Goal: Transaction & Acquisition: Register for event/course

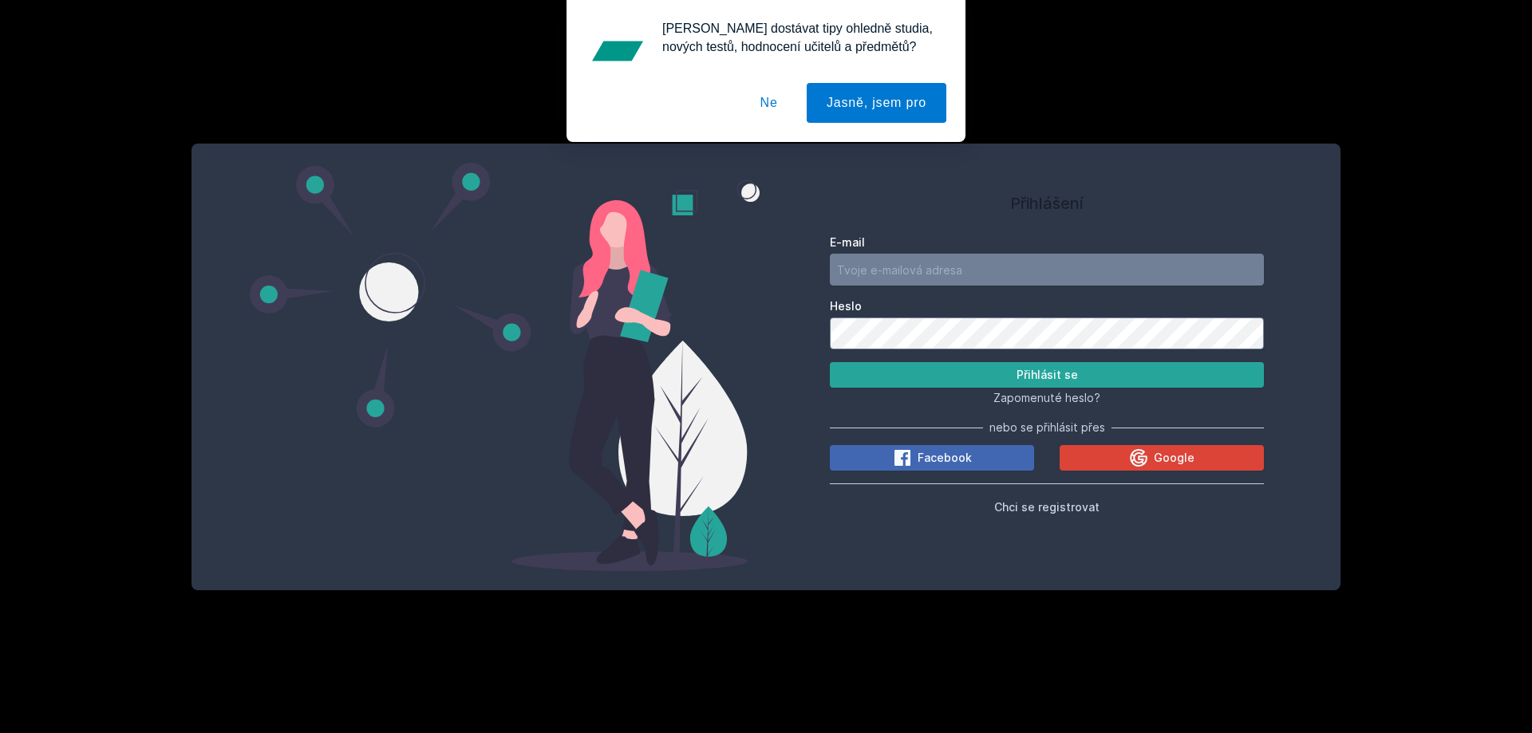
click at [773, 100] on button "Ne" at bounding box center [768, 103] width 57 height 40
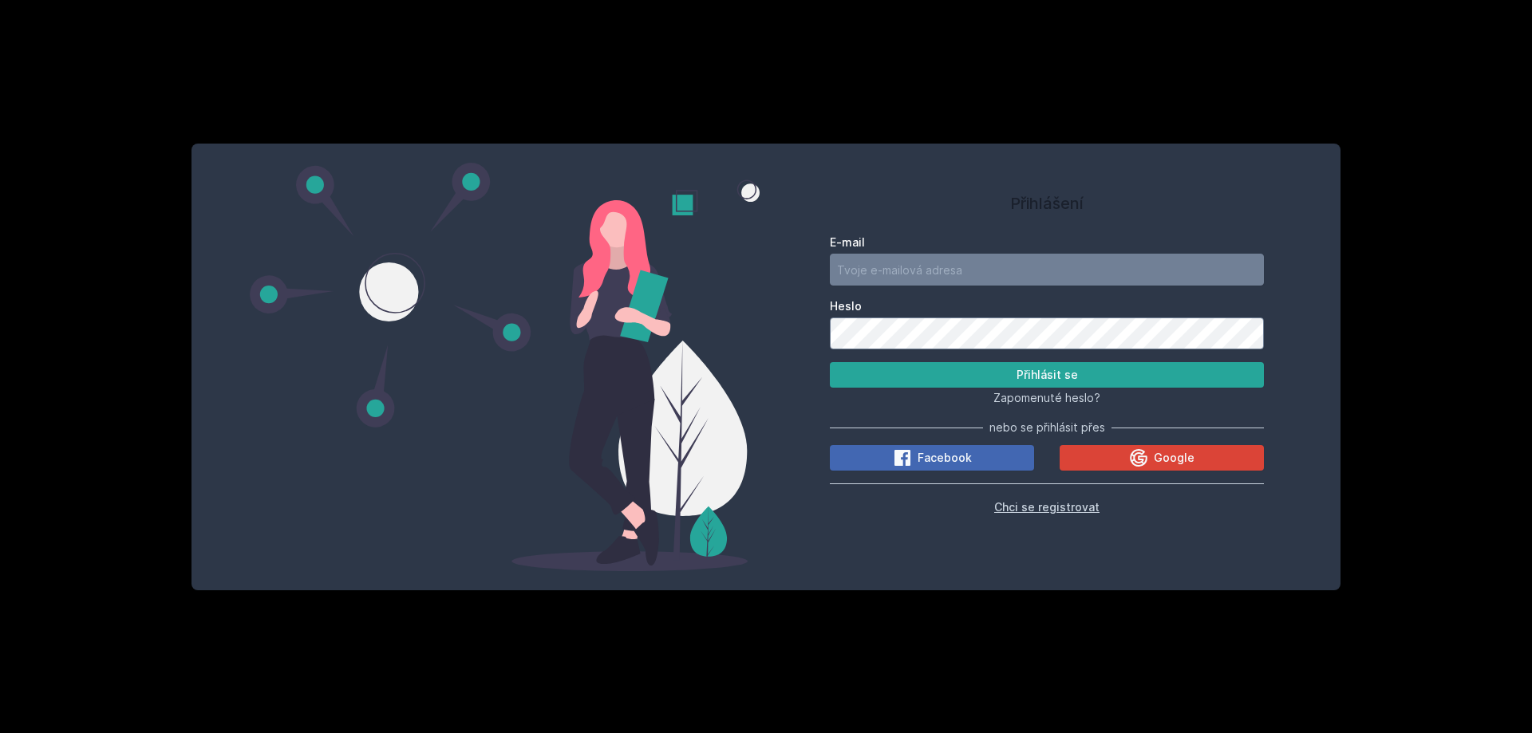
click at [1028, 510] on span "Chci se registrovat" at bounding box center [1046, 507] width 105 height 14
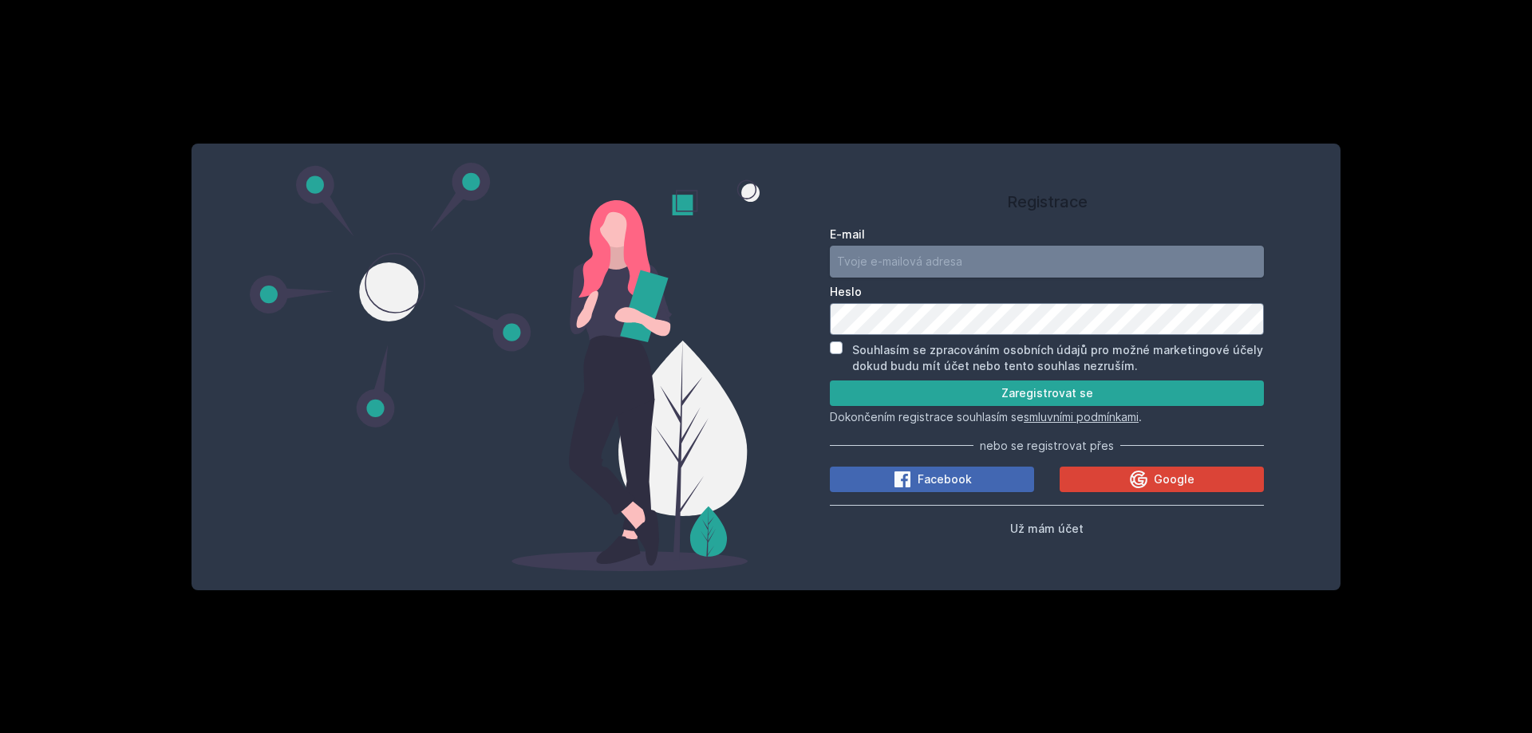
click at [897, 252] on input "E-mail" at bounding box center [1047, 262] width 434 height 32
type input "[PERSON_NAME][EMAIL_ADDRESS][DOMAIN_NAME]"
click at [978, 352] on label "Souhlasím se zpracováním osobních údajů pro možné marketingové účely dokud budu…" at bounding box center [1057, 358] width 411 height 30
click at [842, 352] on input "Souhlasím se zpracováním osobních údajů pro možné marketingové účely dokud budu…" at bounding box center [836, 347] width 13 height 13
click at [1023, 355] on label "Souhlasím se zpracováním osobních údajů pro možné marketingové účely dokud budu…" at bounding box center [1057, 358] width 411 height 30
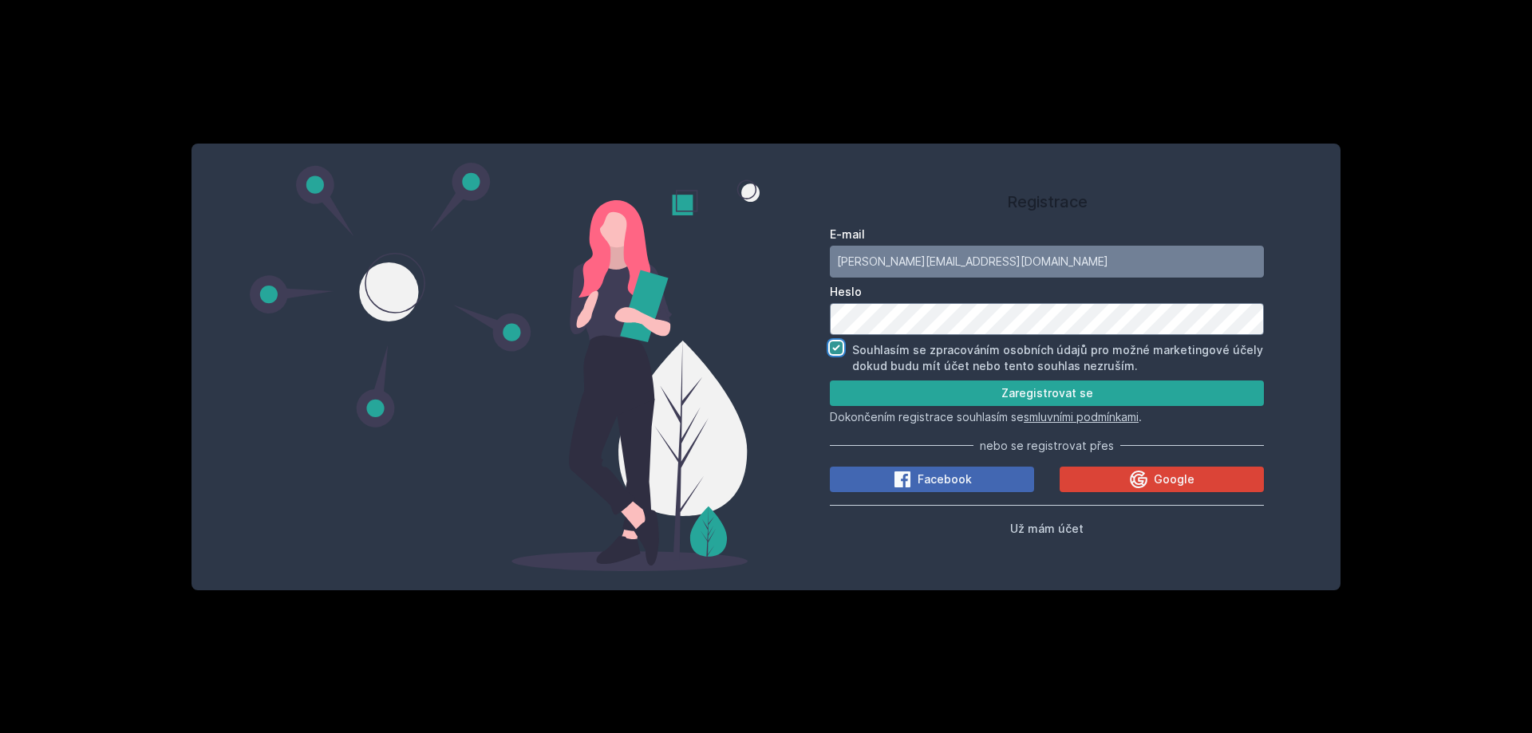
click at [842, 354] on input "Souhlasím se zpracováním osobních údajů pro možné marketingové účely dokud budu…" at bounding box center [836, 347] width 13 height 13
checkbox input "false"
click at [975, 392] on button "Zaregistrovat se" at bounding box center [1047, 394] width 434 height 26
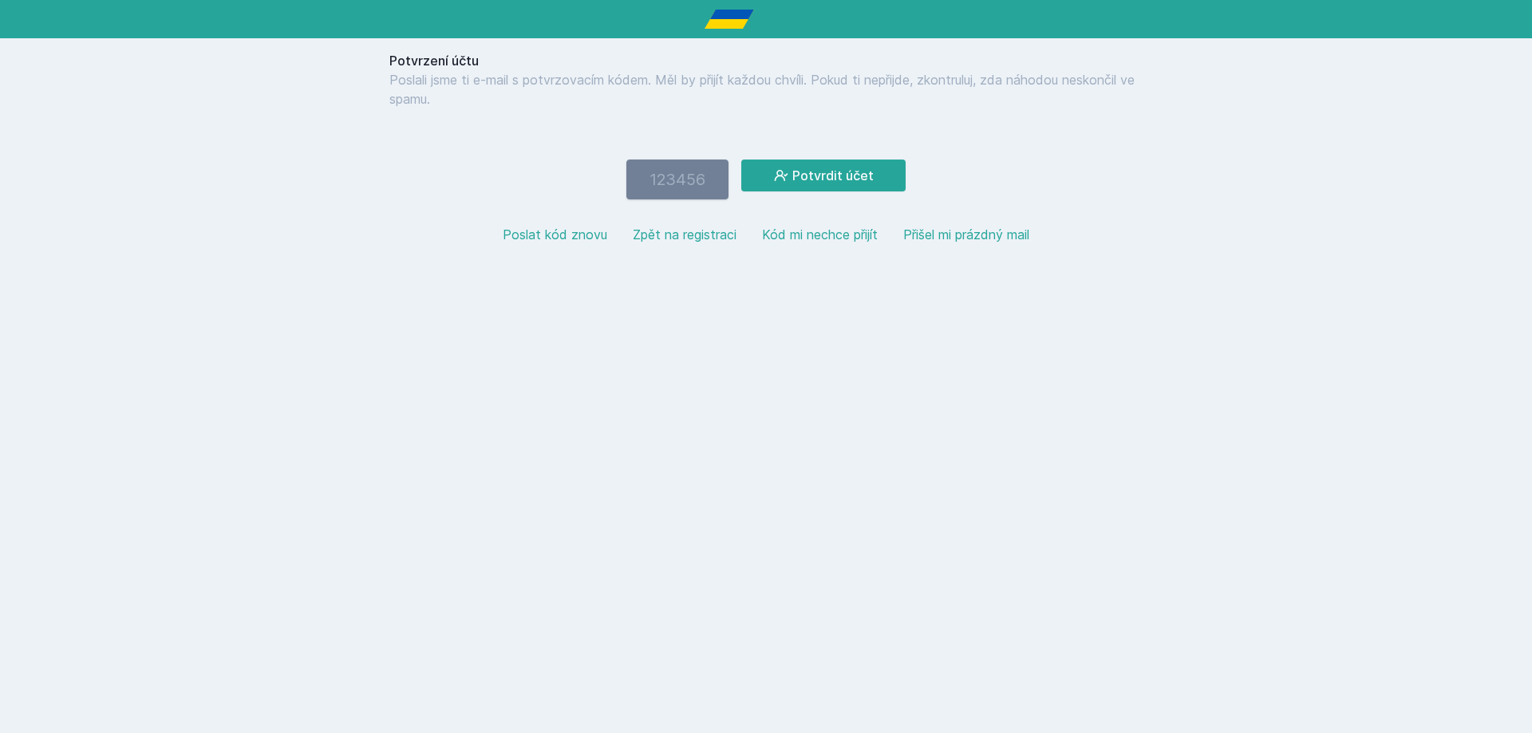
paste input "267759"
type input "267759"
click at [795, 158] on div "Potvrzení účtu Poslali jsme ti e-mail s potvrzovacím kódem. Měl by přijít každo…" at bounding box center [766, 153] width 766 height 231
click at [783, 169] on icon at bounding box center [781, 176] width 16 height 16
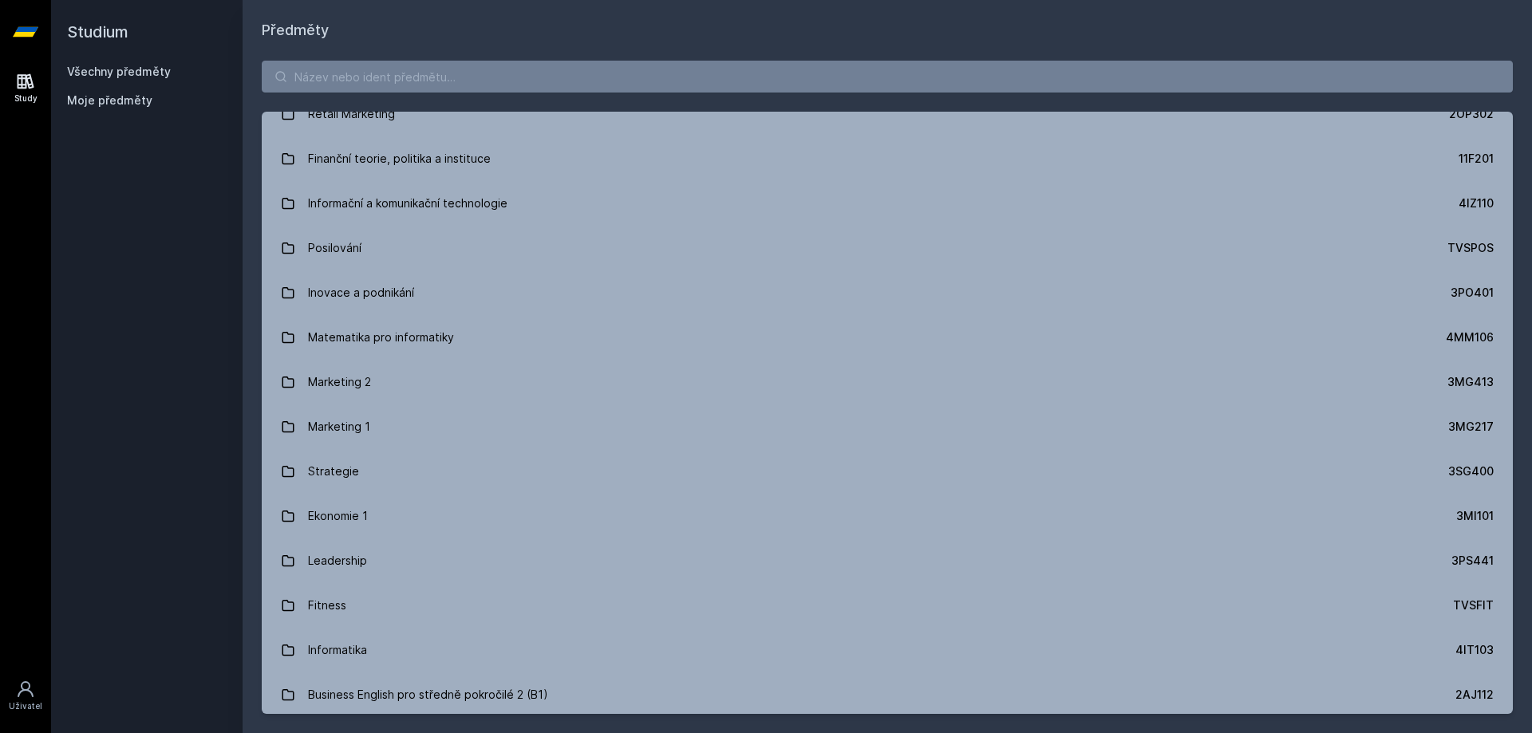
scroll to position [1133, 0]
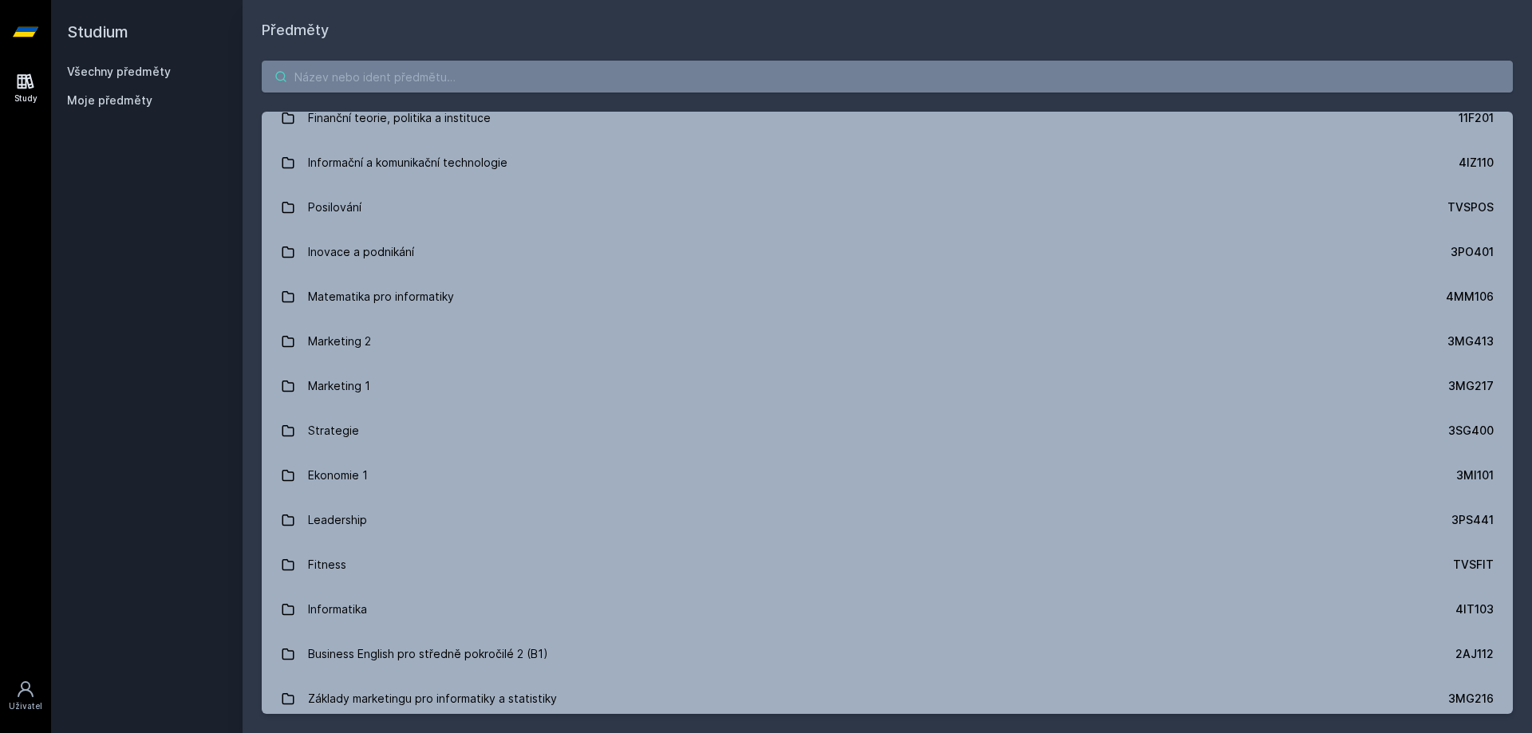
click at [526, 80] on input "search" at bounding box center [887, 77] width 1251 height 32
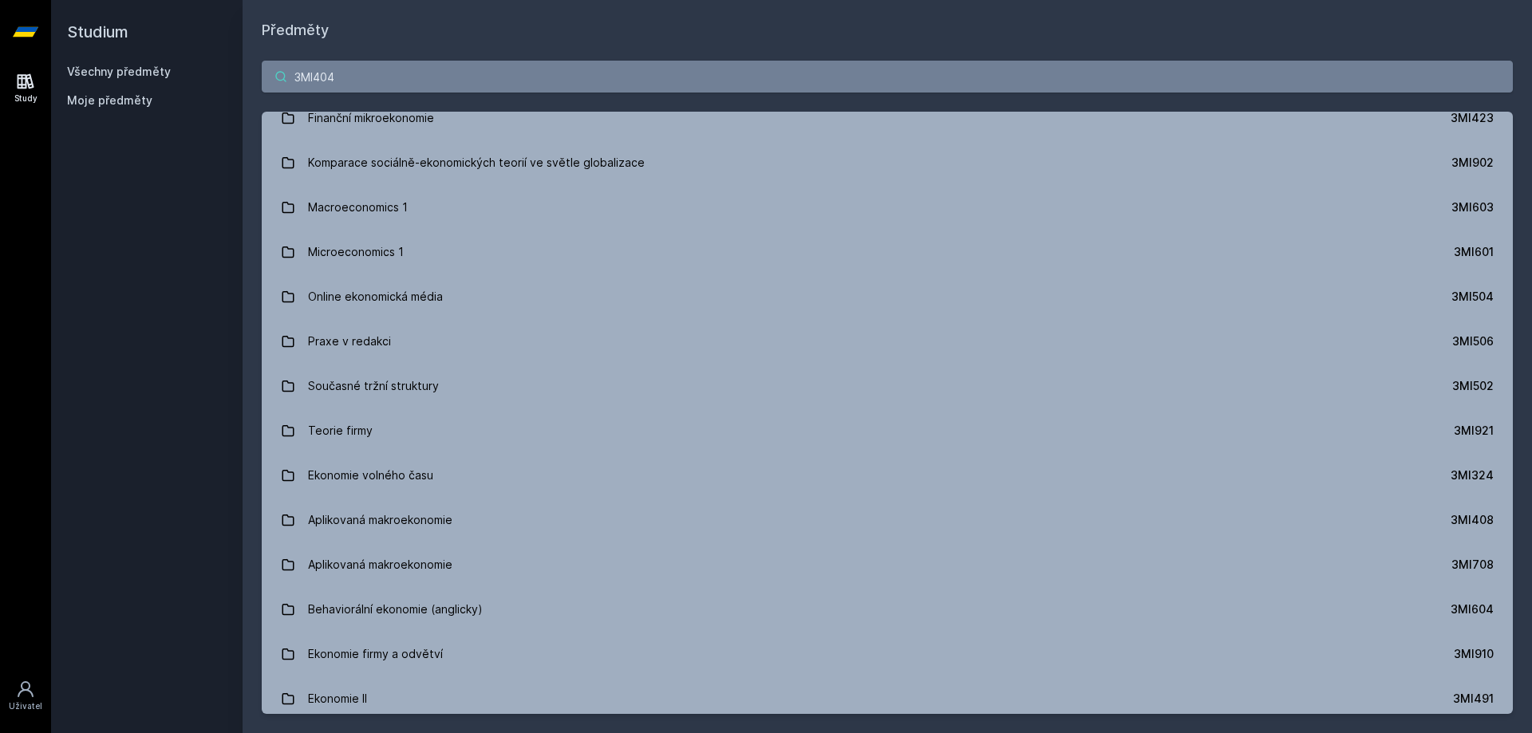
scroll to position [0, 0]
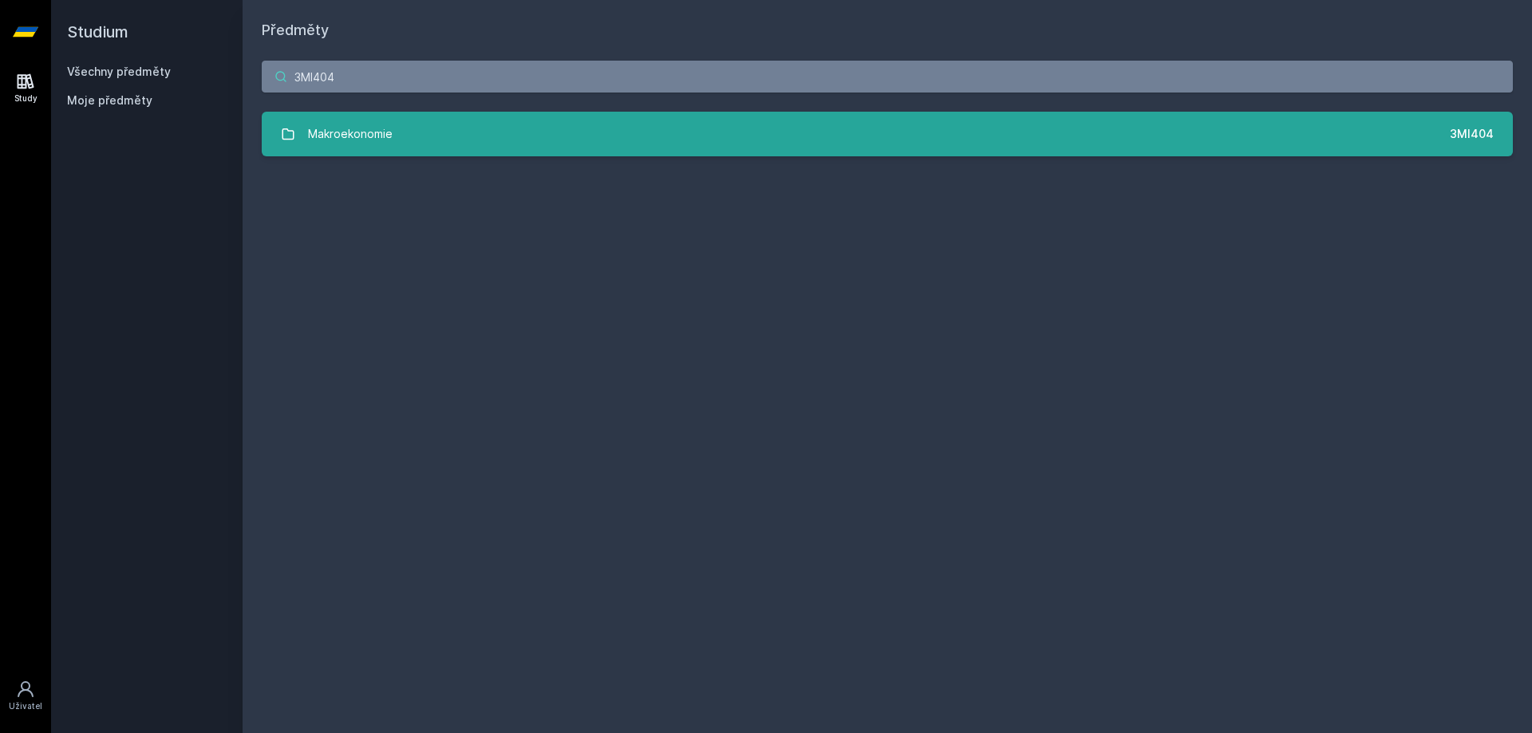
type input "3MI404"
click at [728, 140] on link "Makroekonomie 3MI404" at bounding box center [887, 134] width 1251 height 45
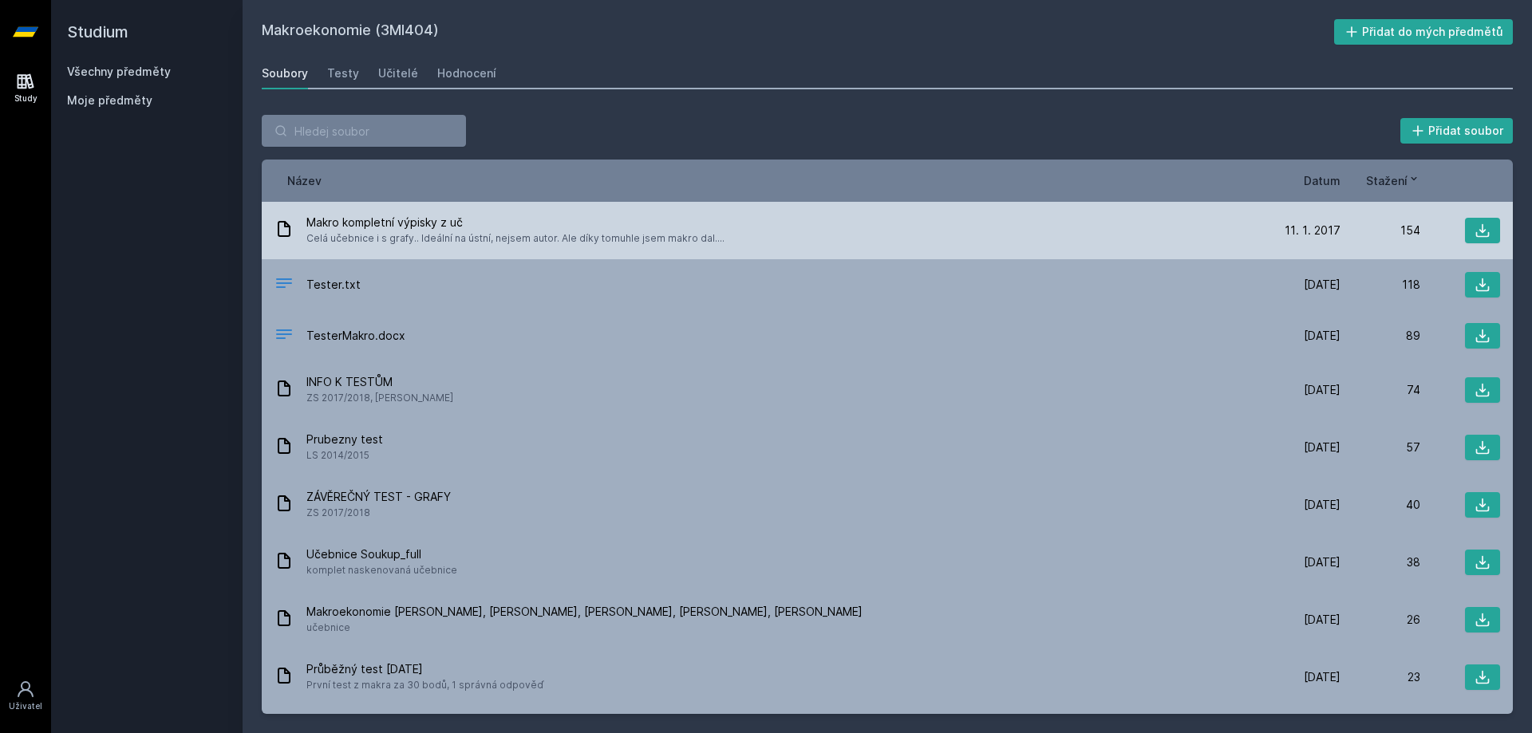
click at [1018, 235] on div "Makro kompletní výpisky z uč Celá učebnice i s grafy.. Ideální na ústní, nejsem…" at bounding box center [767, 231] width 986 height 32
click at [1476, 223] on icon at bounding box center [1482, 231] width 16 height 16
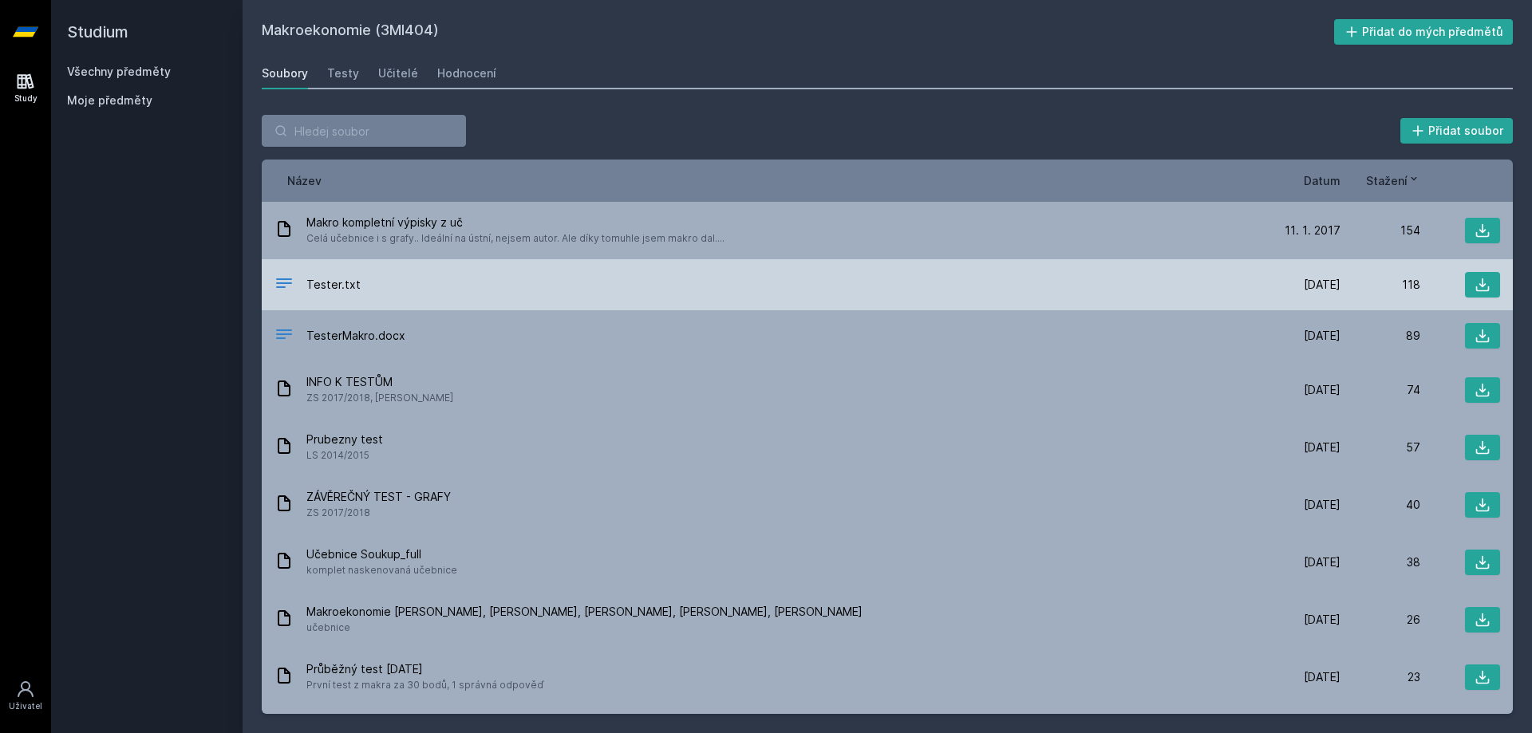
click at [814, 303] on div "Tester.txt [DATE] [DATE] 118" at bounding box center [887, 284] width 1251 height 51
click at [1465, 276] on button at bounding box center [1482, 285] width 35 height 26
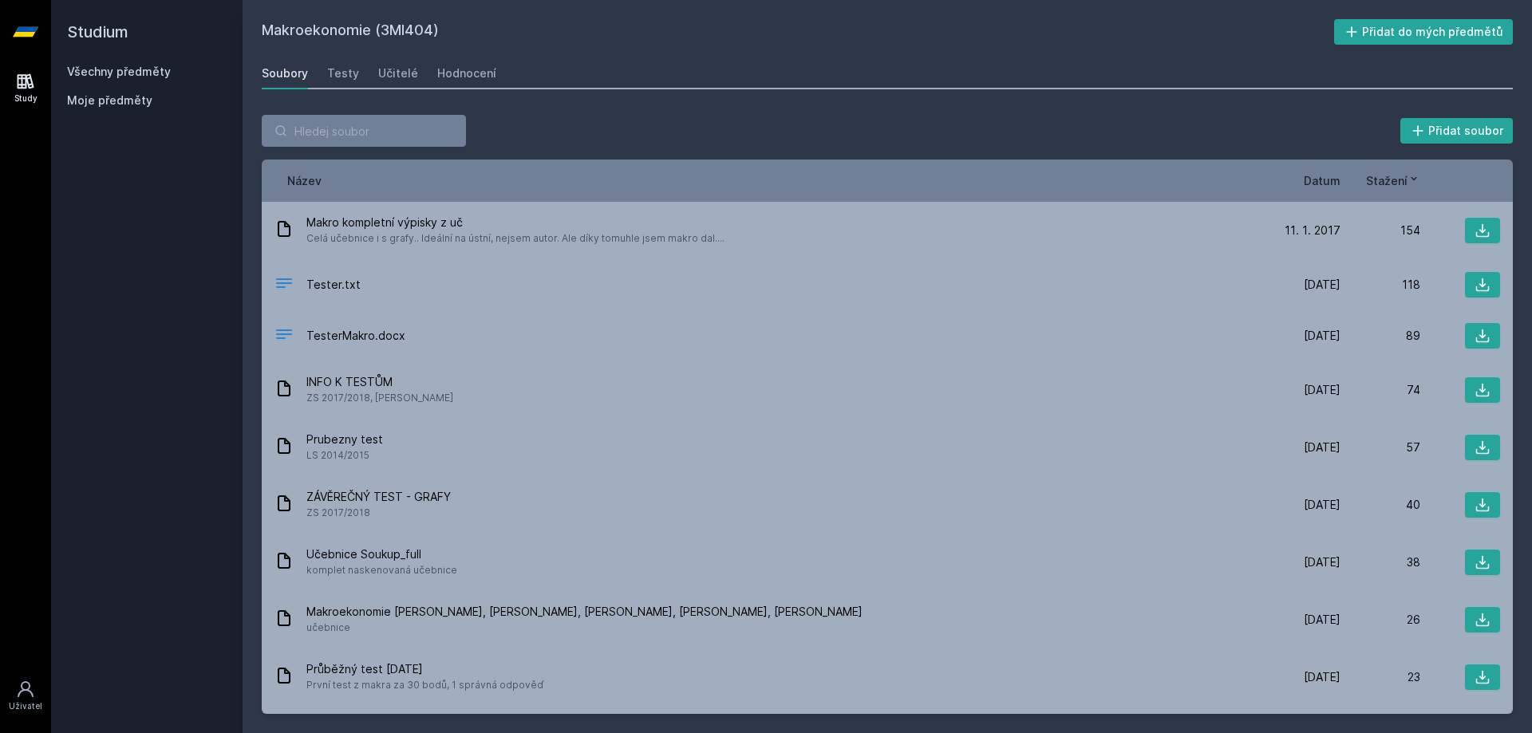
click at [134, 103] on span "Moje předměty" at bounding box center [109, 101] width 85 height 16
click at [118, 101] on span "Moje předměty" at bounding box center [109, 101] width 85 height 16
click at [1372, 37] on button "Přidat do mých předmětů" at bounding box center [1423, 32] width 179 height 26
click at [288, 67] on div "Soubory" at bounding box center [285, 73] width 46 height 16
click at [124, 72] on link "Všechny předměty" at bounding box center [119, 72] width 104 height 14
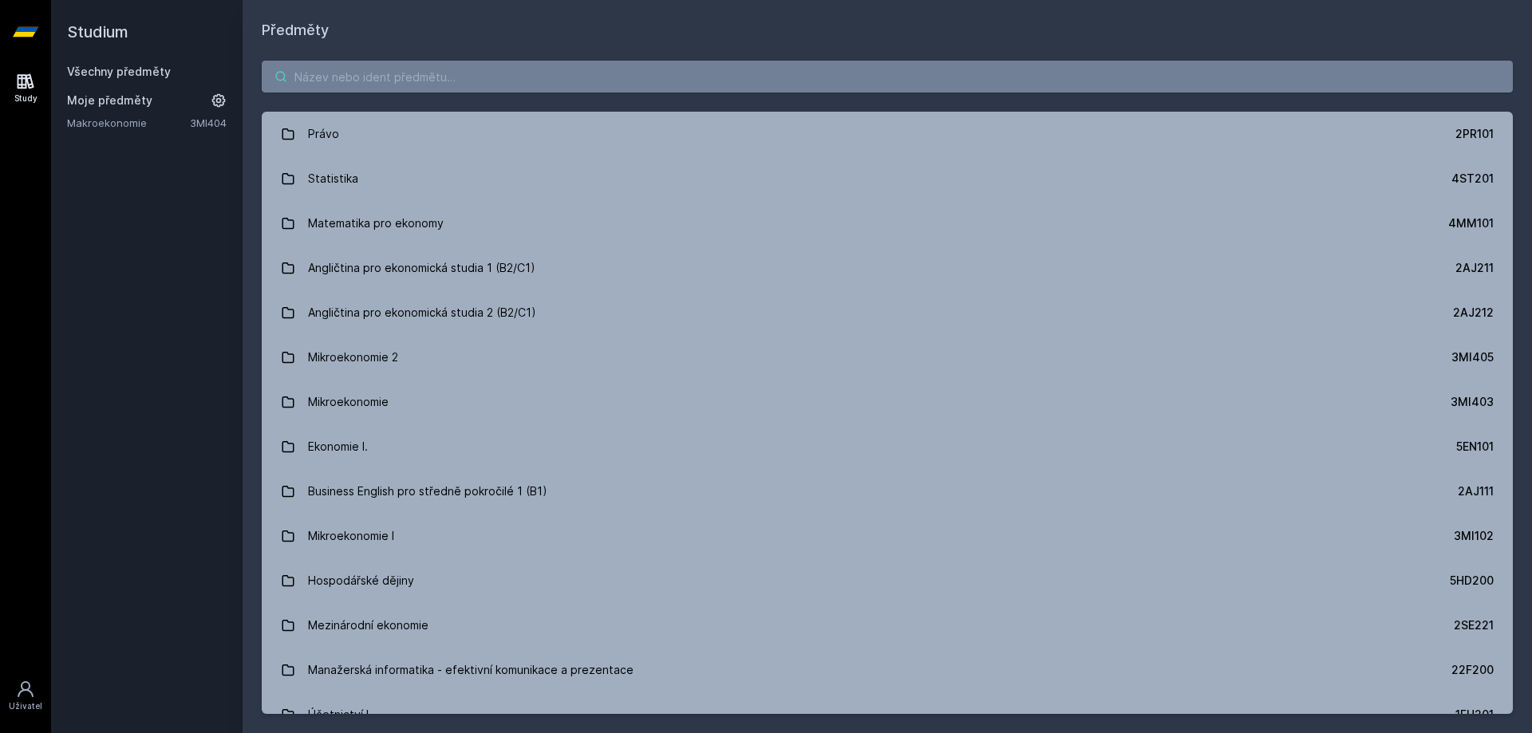
click at [359, 78] on input "search" at bounding box center [887, 77] width 1251 height 32
click at [495, 73] on input "search" at bounding box center [887, 77] width 1251 height 32
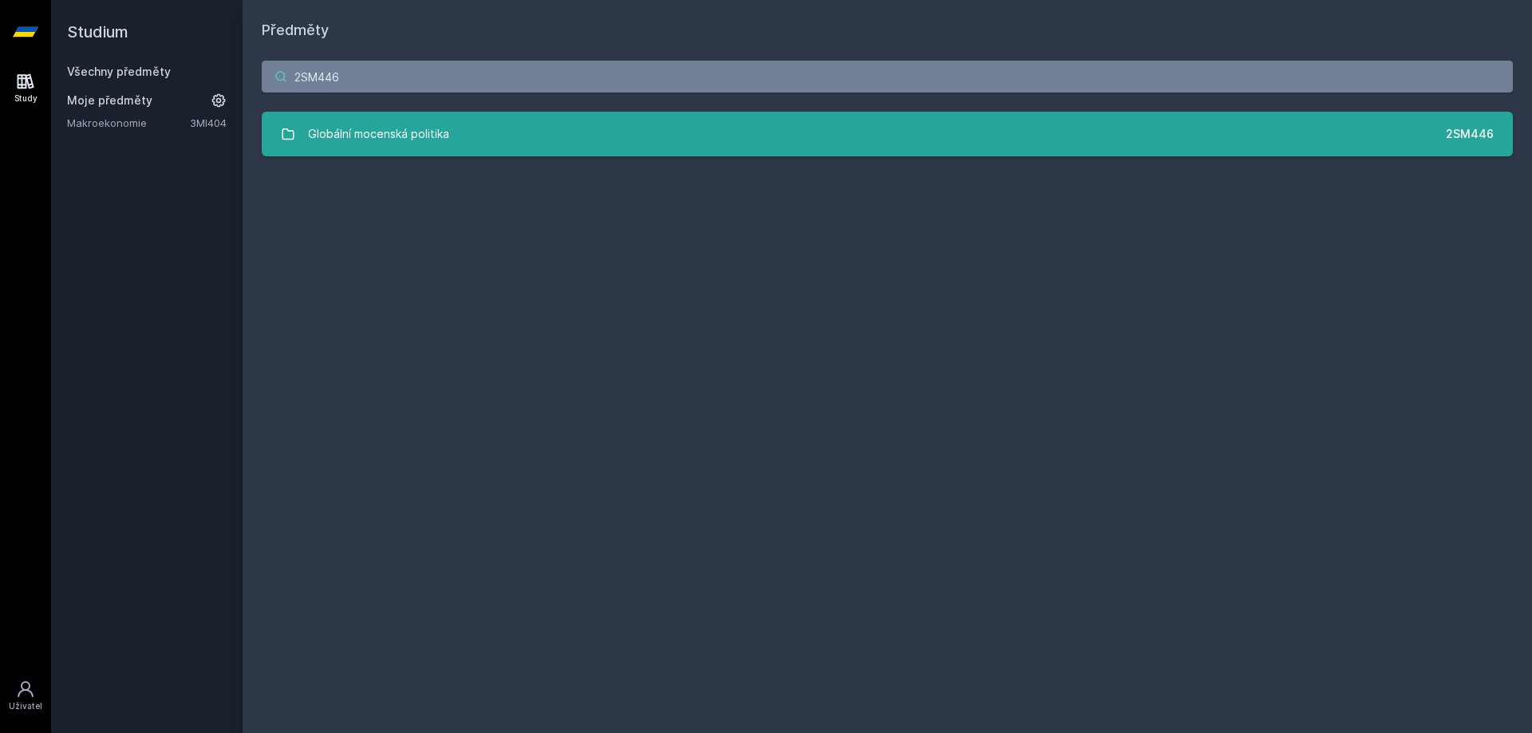
type input "2SM446"
click at [857, 126] on link "Globální mocenská politika 2SM446" at bounding box center [887, 134] width 1251 height 45
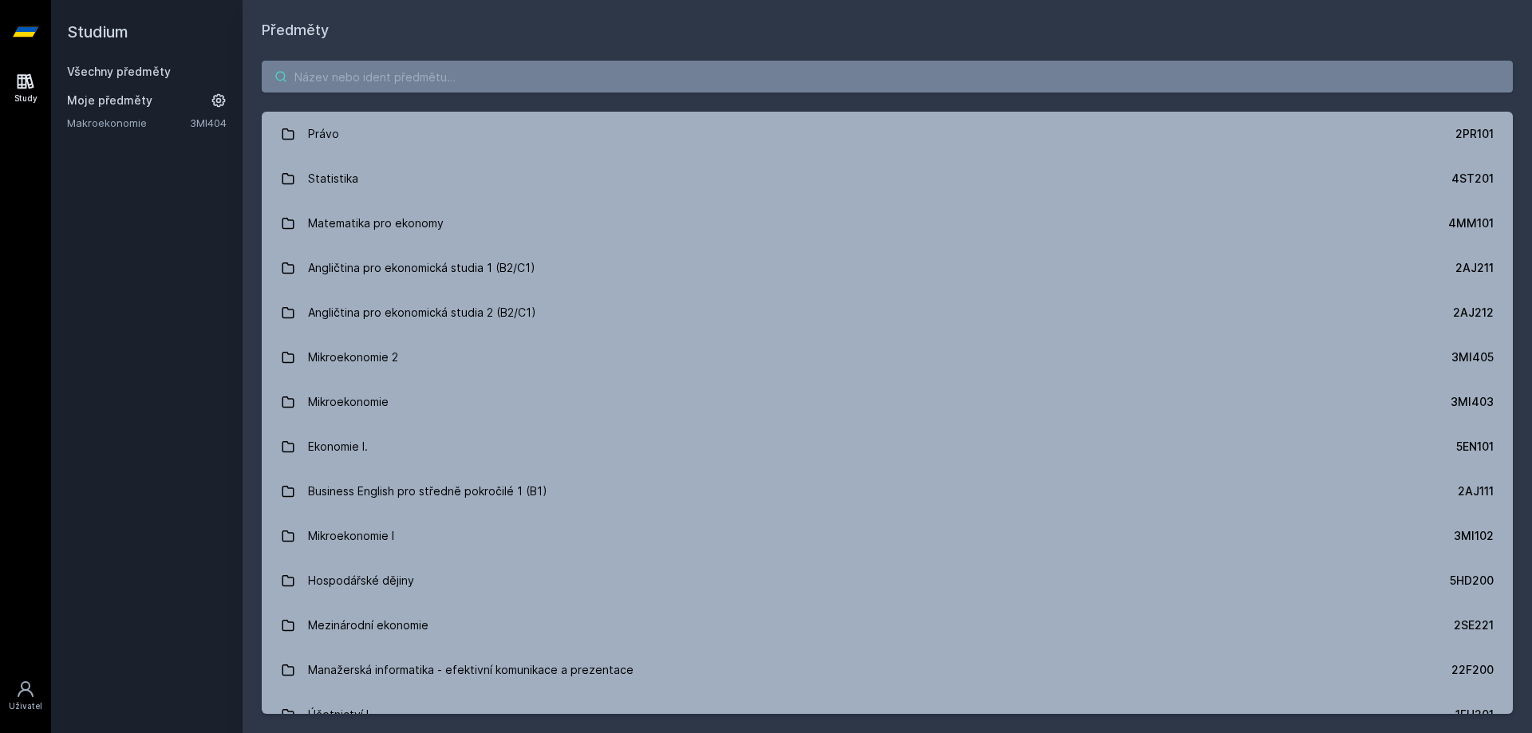
click at [514, 78] on input "search" at bounding box center [887, 77] width 1251 height 32
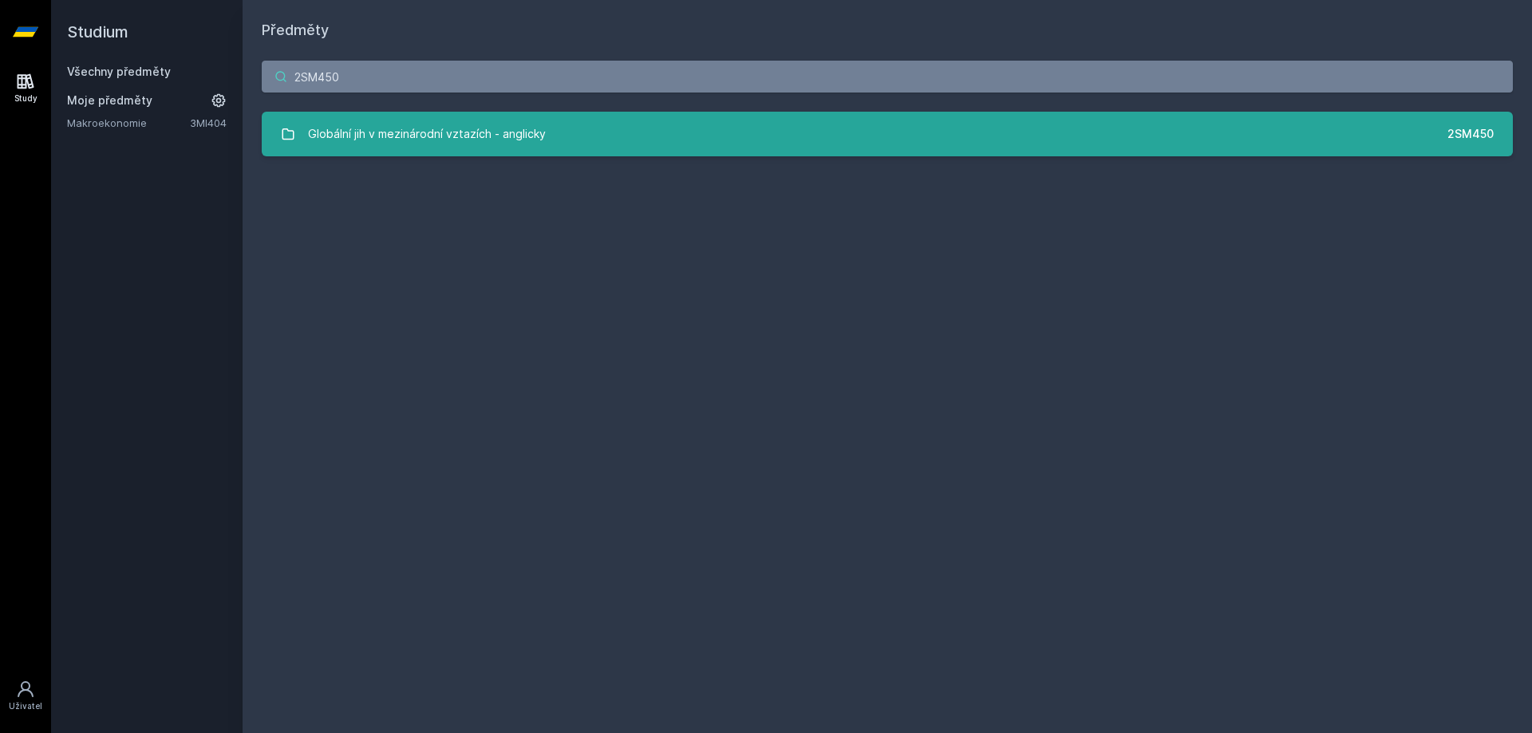
type input "2SM450"
click at [621, 122] on link "Globální jih v mezinárodní vztazích - anglicky 2SM450" at bounding box center [887, 134] width 1251 height 45
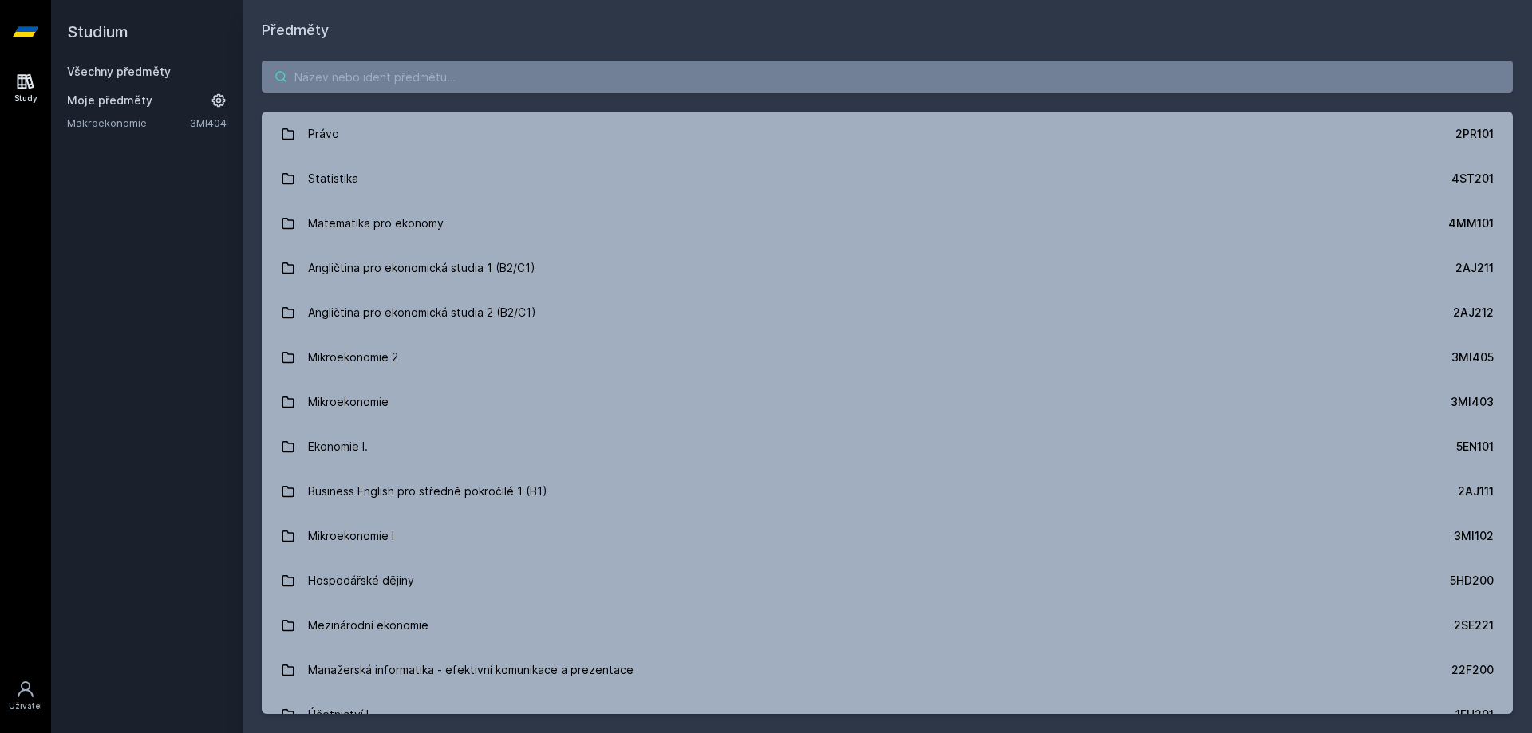
click at [452, 73] on input "search" at bounding box center [887, 77] width 1251 height 32
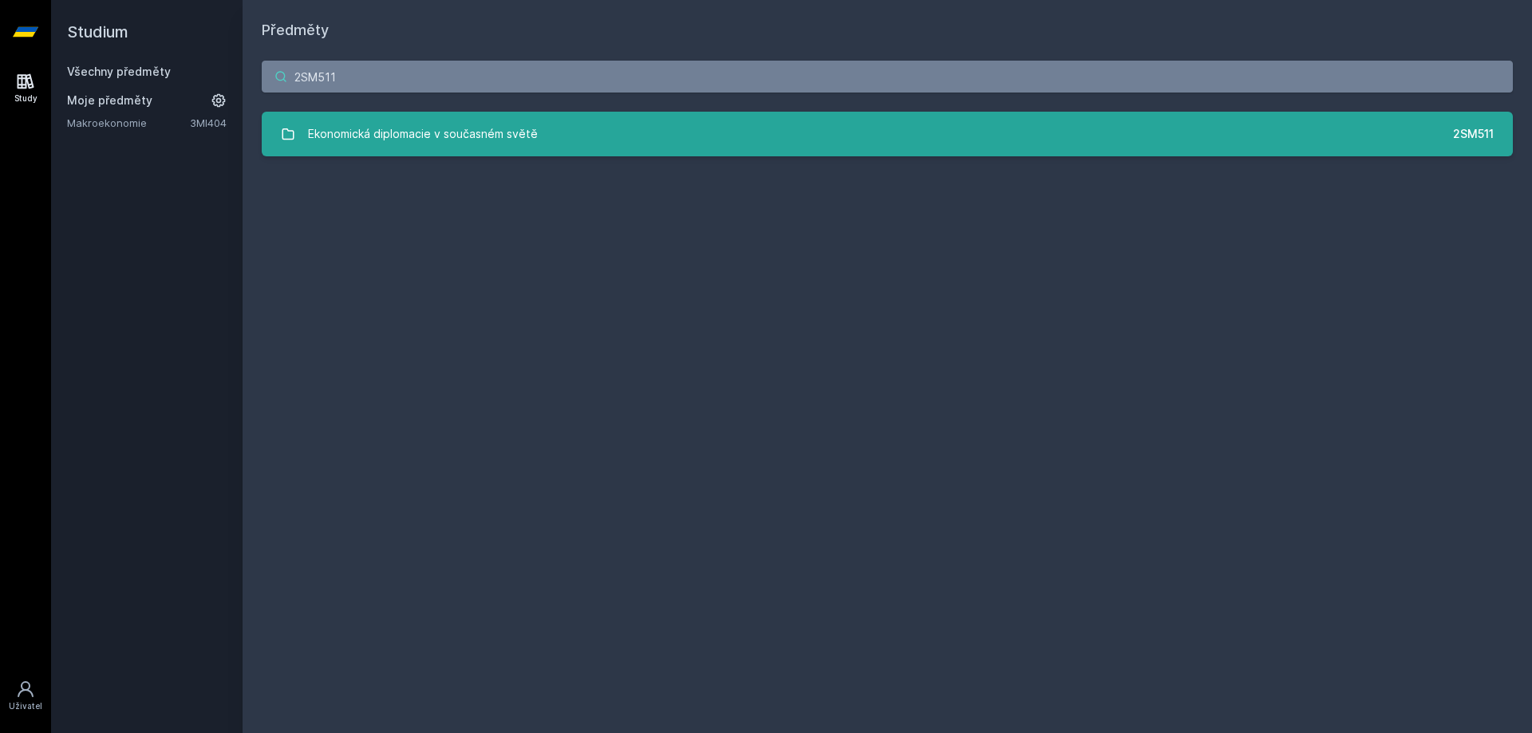
type input "2SM511"
click at [678, 137] on link "Ekonomická diplomacie v současném světě 2SM511" at bounding box center [887, 134] width 1251 height 45
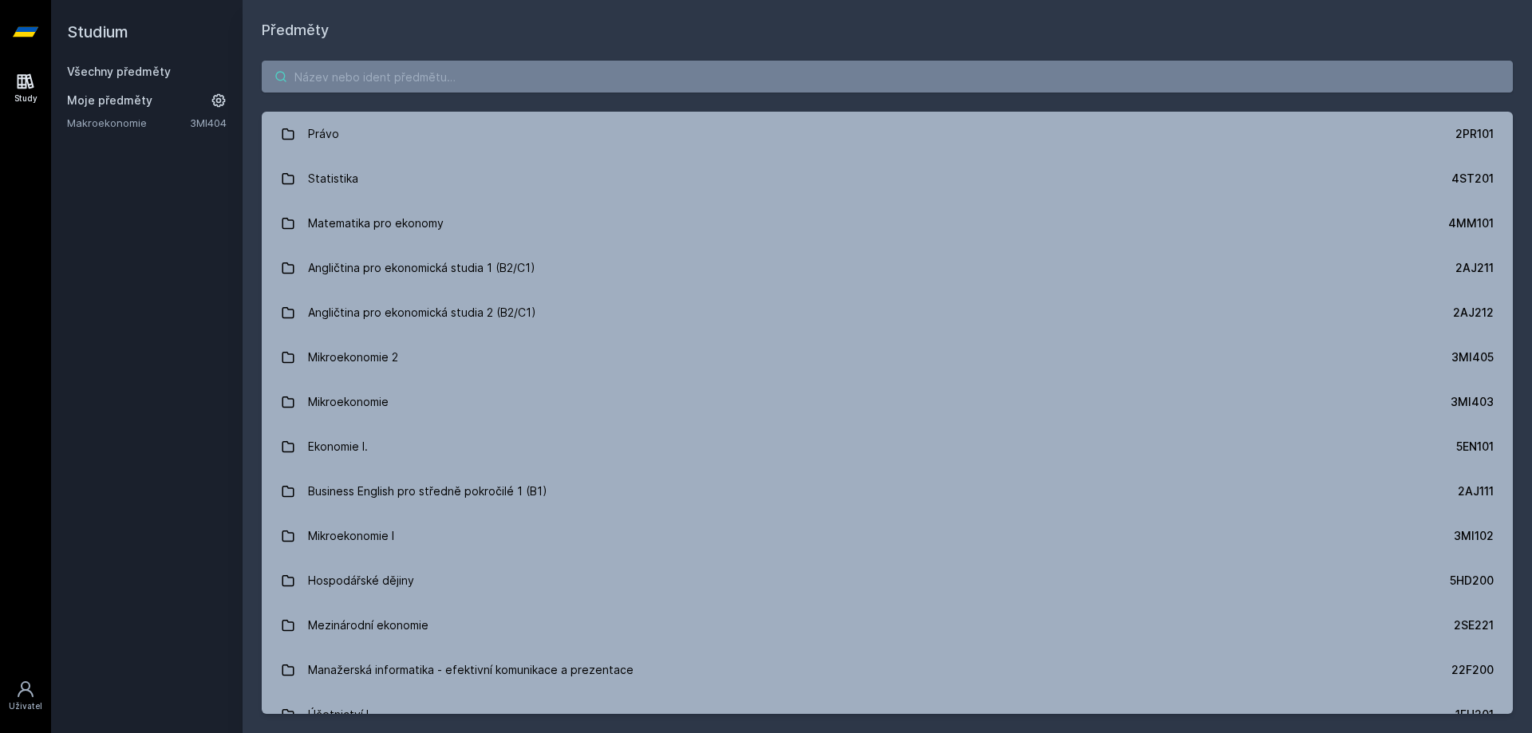
click at [653, 72] on input "search" at bounding box center [887, 77] width 1251 height 32
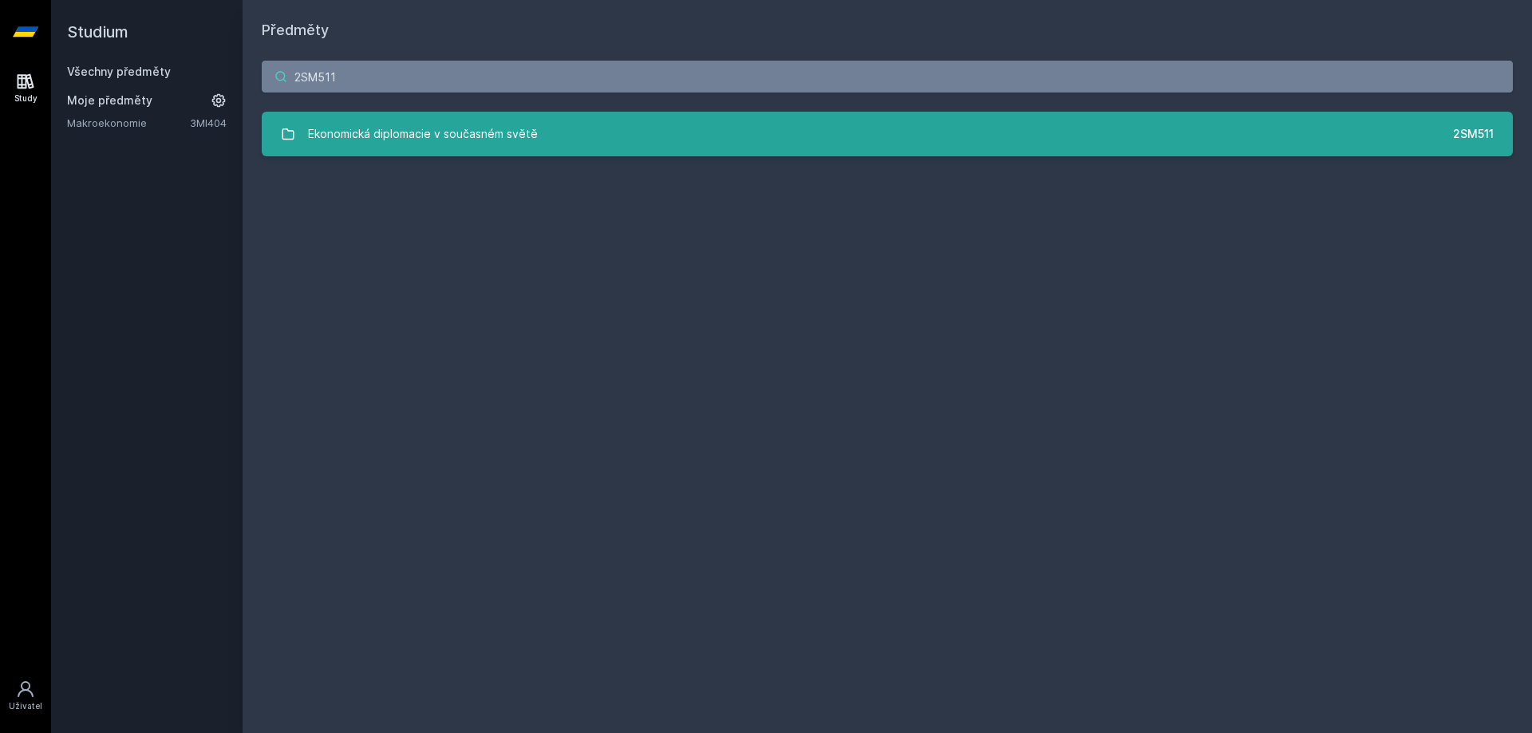
type input "2SM511"
click at [734, 124] on link "Ekonomická diplomacie v současném světě 2SM511" at bounding box center [887, 134] width 1251 height 45
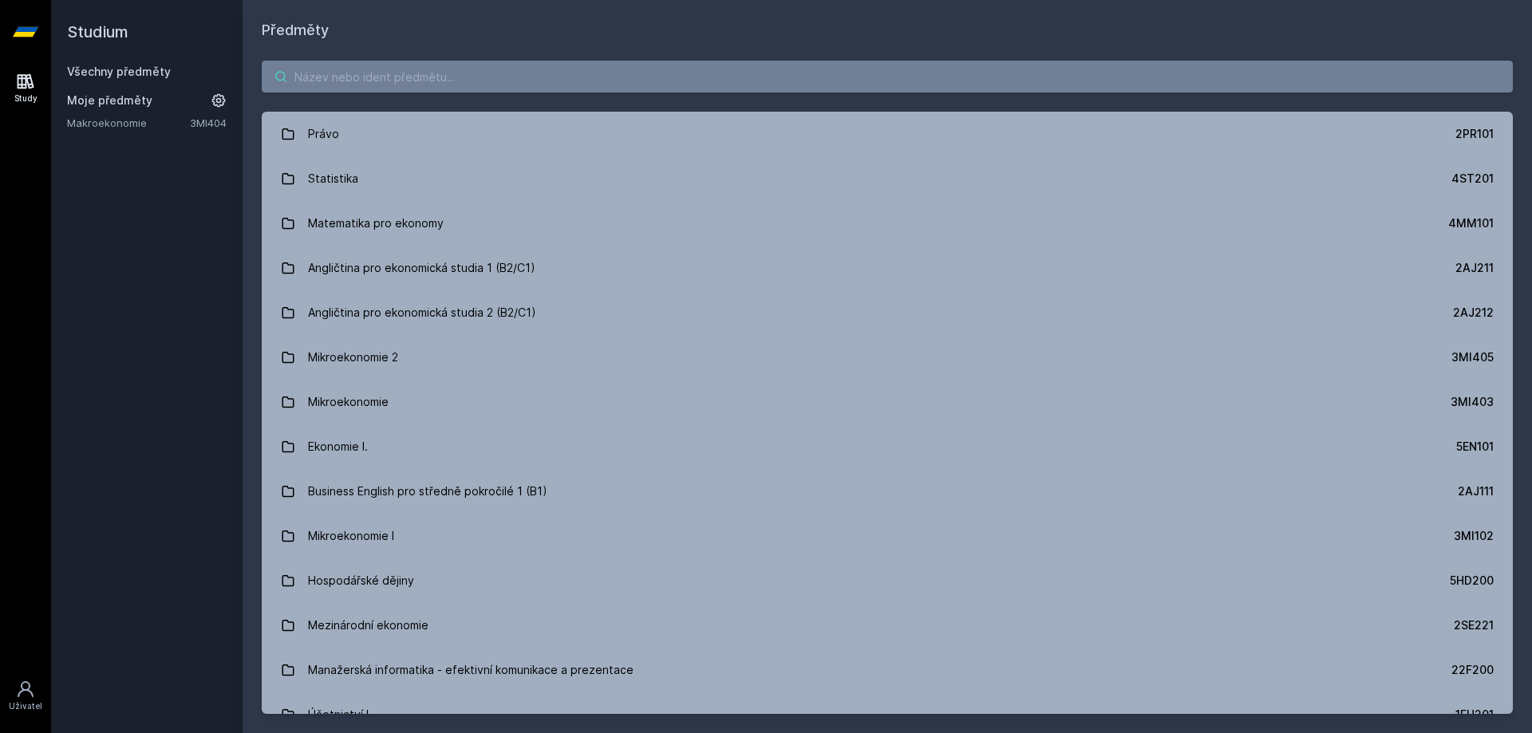
click at [392, 76] on input "search" at bounding box center [887, 77] width 1251 height 32
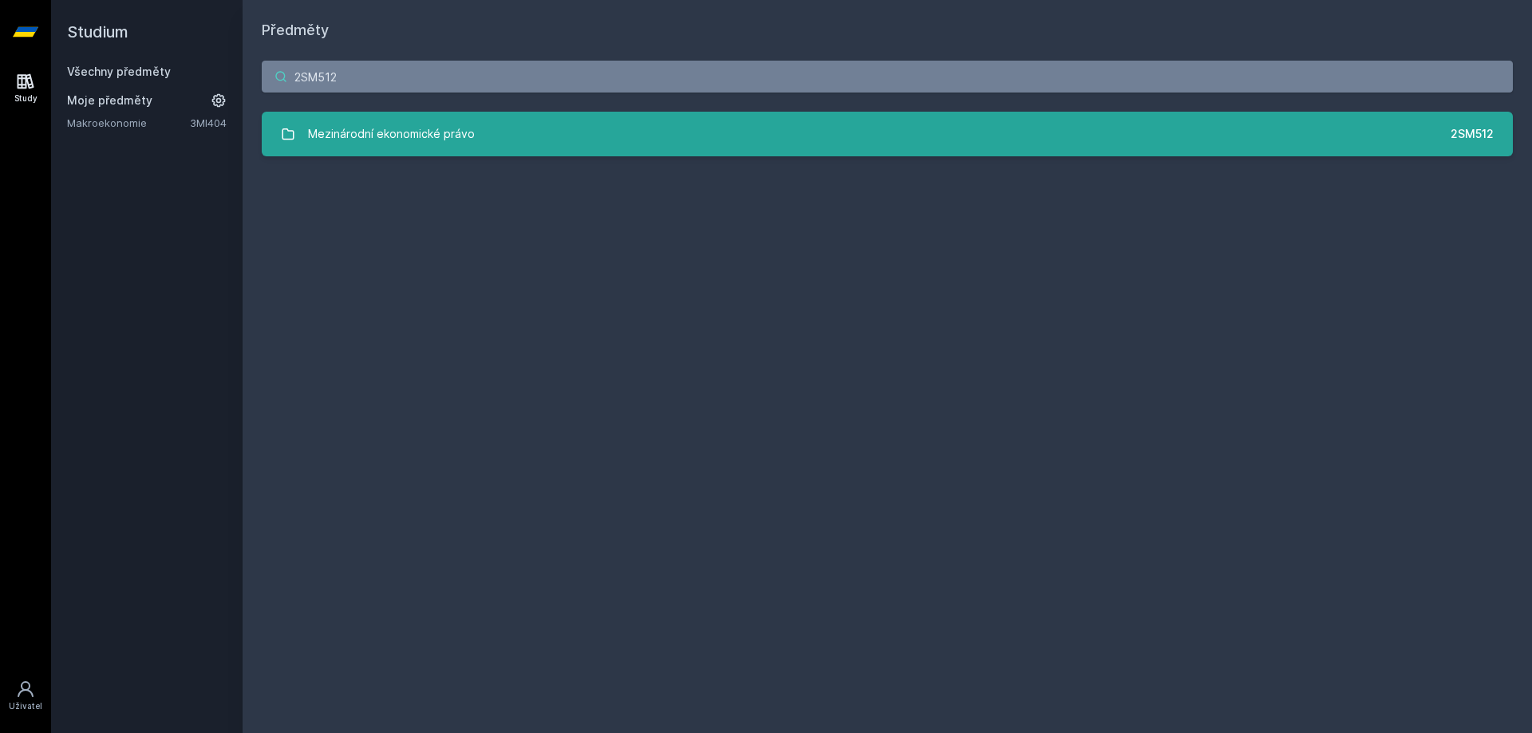
type input "2SM512"
click at [512, 153] on link "Mezinárodní ekonomické právo 2SM512" at bounding box center [887, 134] width 1251 height 45
